Goal: Find contact information: Find contact information

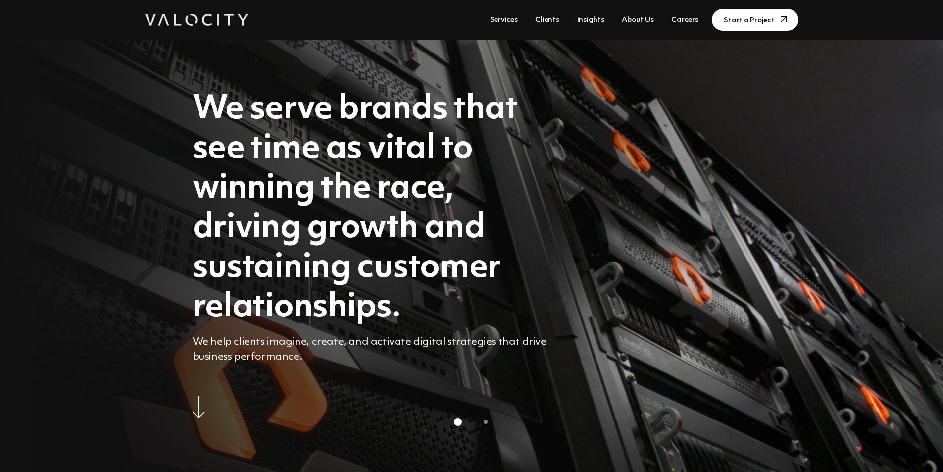
click at [548, 20] on link "Clients" at bounding box center [547, 20] width 32 height 18
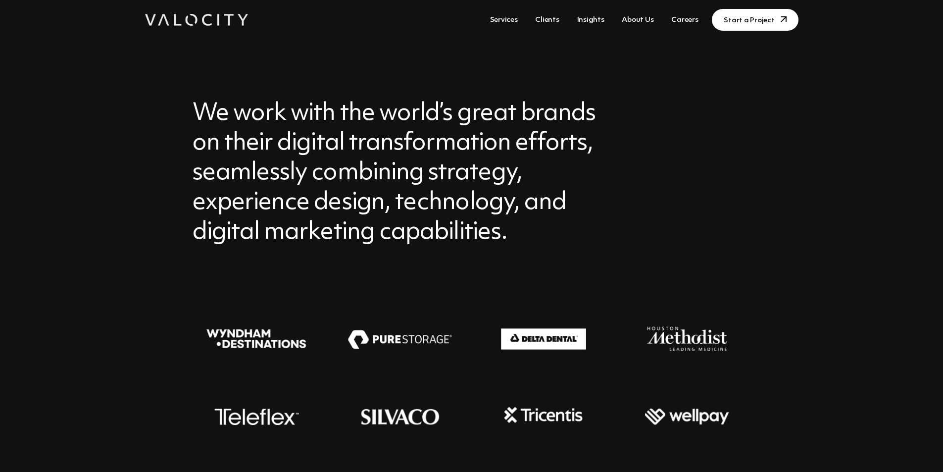
click at [653, 21] on link "About Us" at bounding box center [638, 20] width 40 height 18
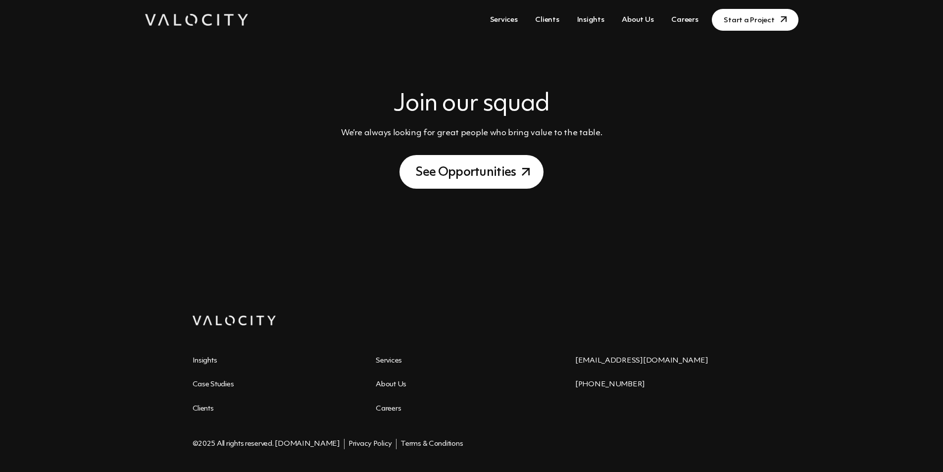
scroll to position [1175, 0]
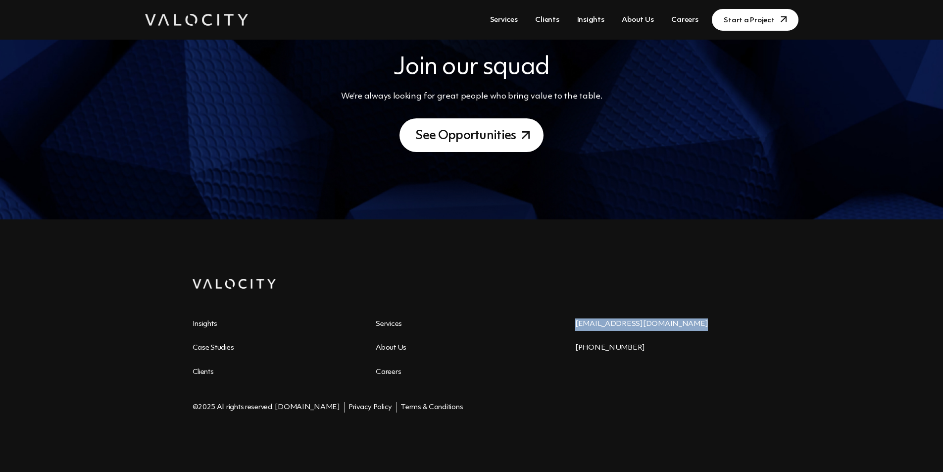
drag, startPoint x: 686, startPoint y: 327, endPoint x: 576, endPoint y: 328, distance: 109.9
click at [576, 328] on p "[EMAIL_ADDRESS][DOMAIN_NAME]" at bounding box center [663, 324] width 176 height 12
copy link "[EMAIL_ADDRESS][DOMAIN_NAME]"
click at [699, 339] on div "business@valocitydigital.com 415-236-2720" at bounding box center [663, 336] width 176 height 36
drag, startPoint x: 626, startPoint y: 348, endPoint x: 575, endPoint y: 347, distance: 50.5
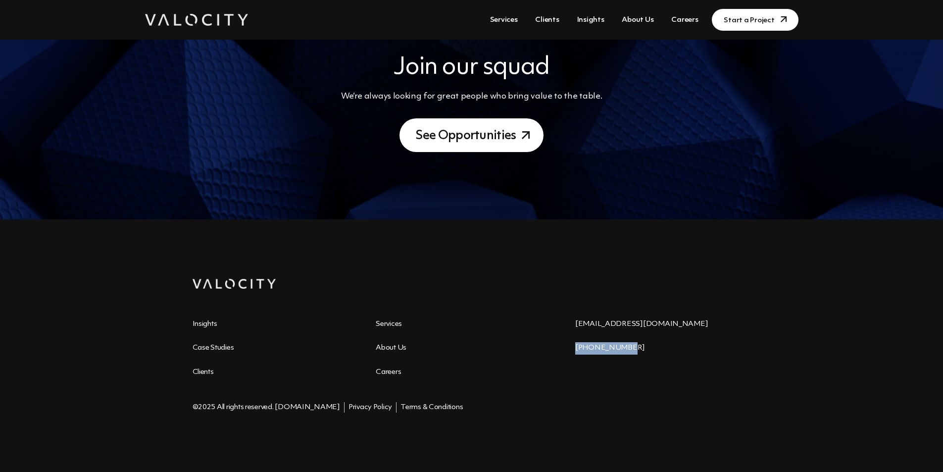
click at [575, 347] on p "[PHONE_NUMBER]" at bounding box center [663, 348] width 176 height 12
copy p "[PHONE_NUMBER]"
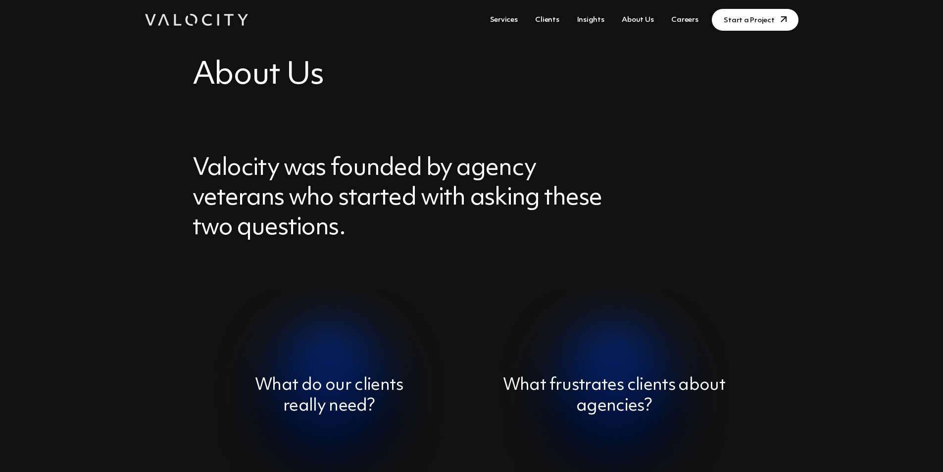
scroll to position [0, 0]
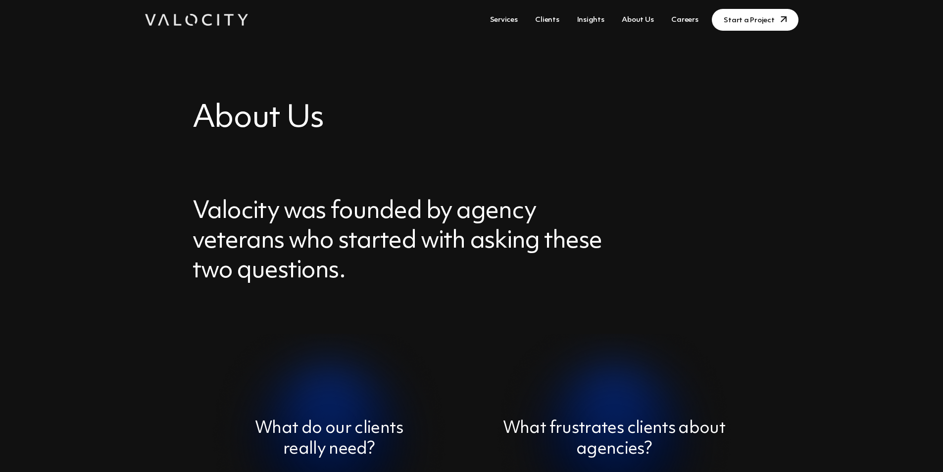
click at [635, 24] on link "About Us" at bounding box center [638, 20] width 40 height 18
click at [597, 18] on link "Insights" at bounding box center [590, 20] width 35 height 18
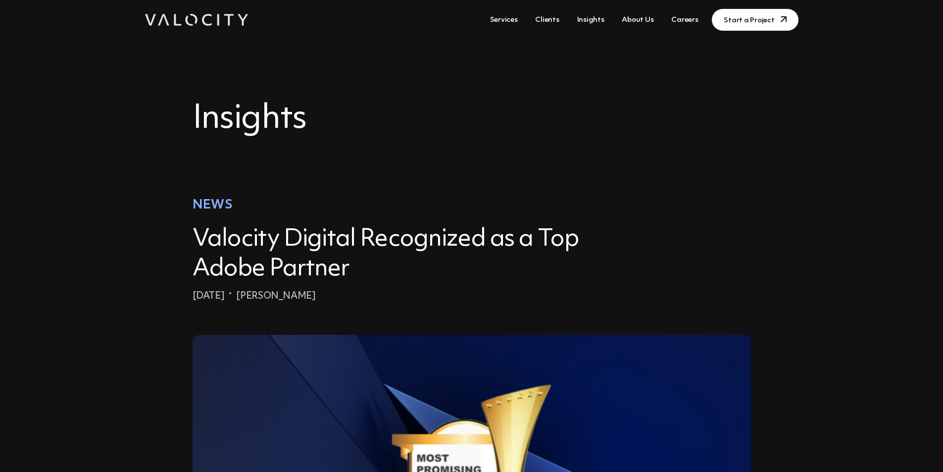
click at [518, 20] on link "Services" at bounding box center [504, 20] width 36 height 18
